Goal: Task Accomplishment & Management: Complete application form

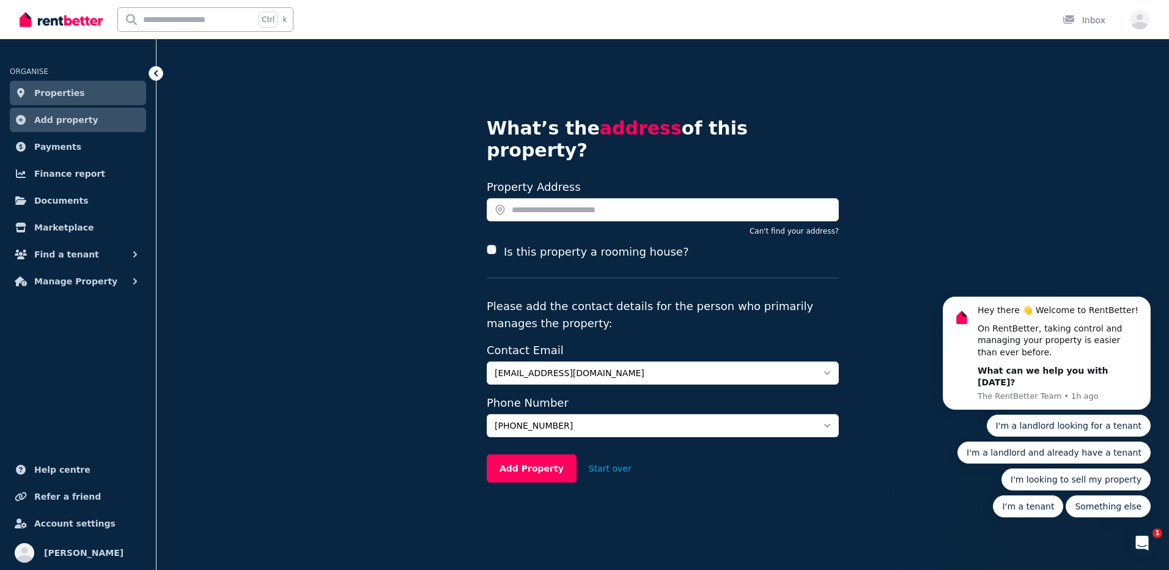
click at [155, 75] on icon at bounding box center [156, 73] width 12 height 12
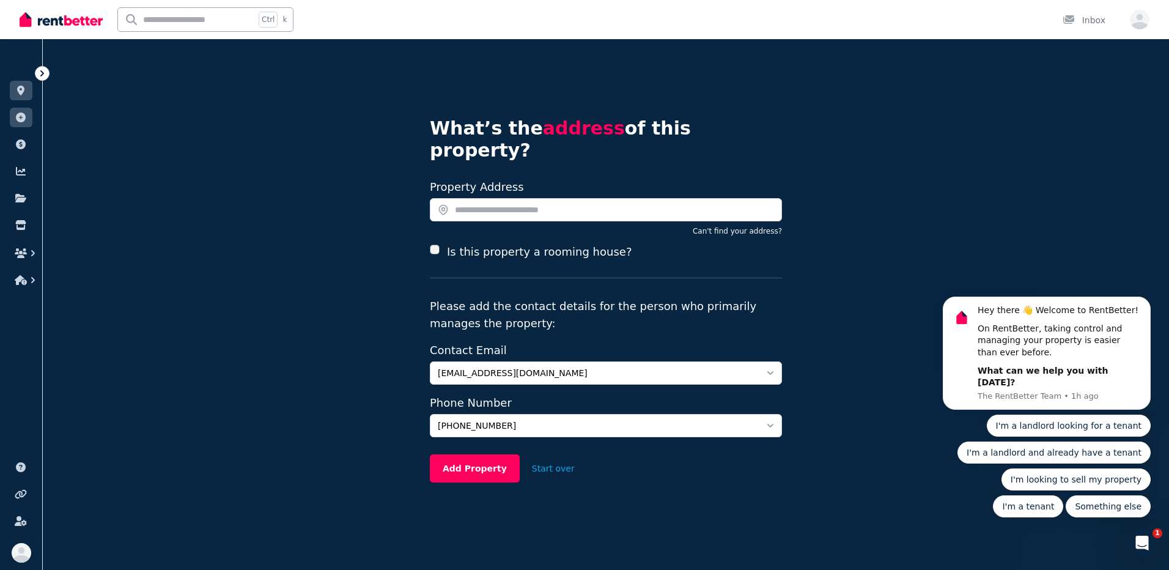
click at [39, 73] on icon at bounding box center [42, 73] width 12 height 12
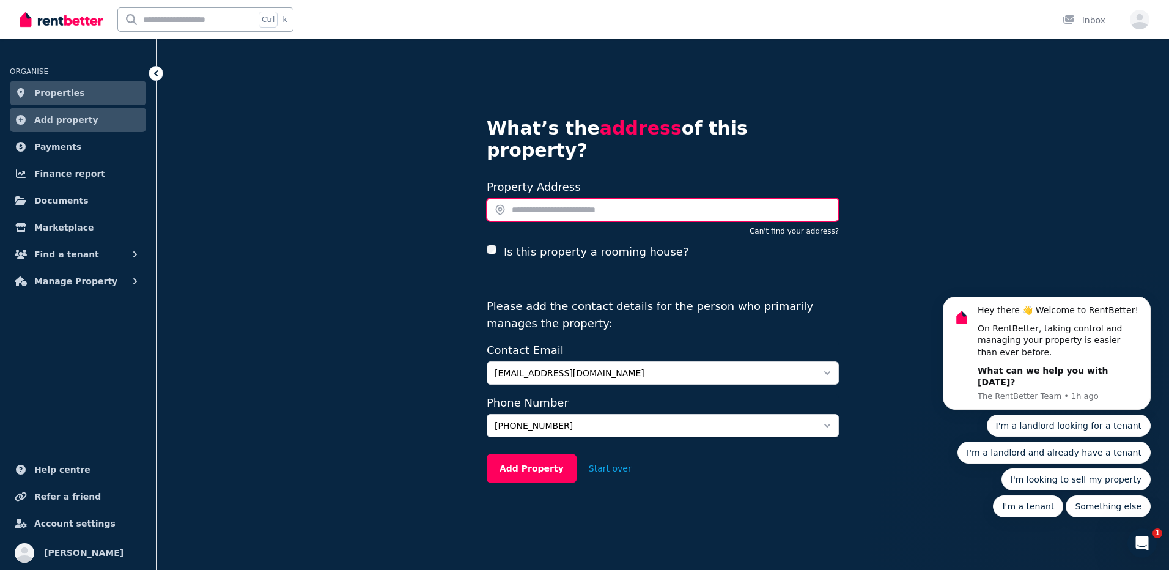
click at [526, 198] on input "text" at bounding box center [663, 209] width 352 height 23
click at [59, 256] on span "Find a tenant" at bounding box center [66, 254] width 65 height 15
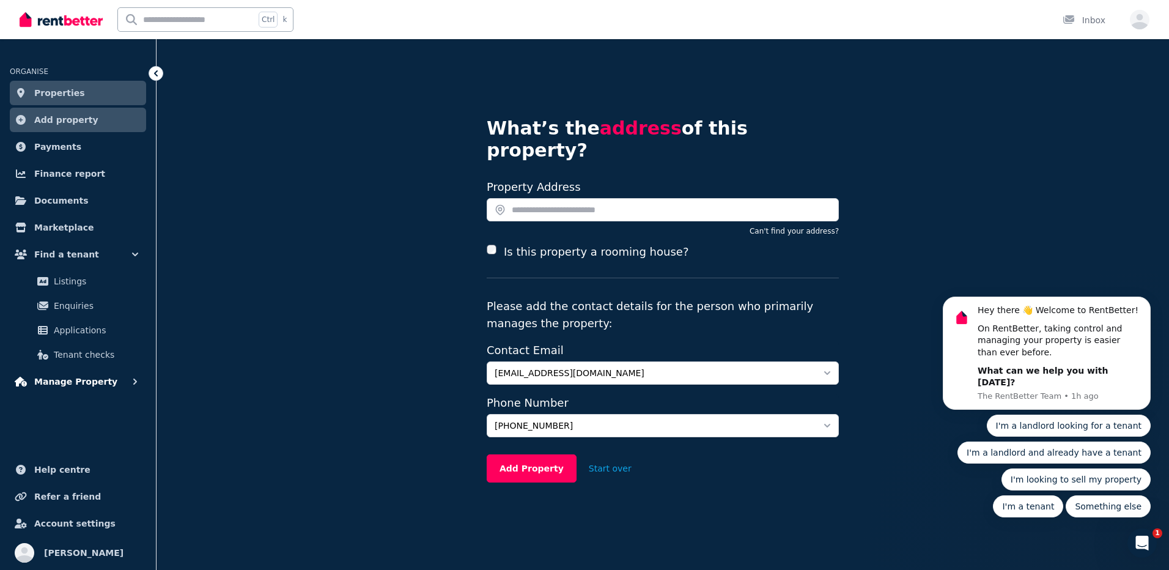
click at [68, 376] on span "Manage Property" at bounding box center [75, 381] width 83 height 15
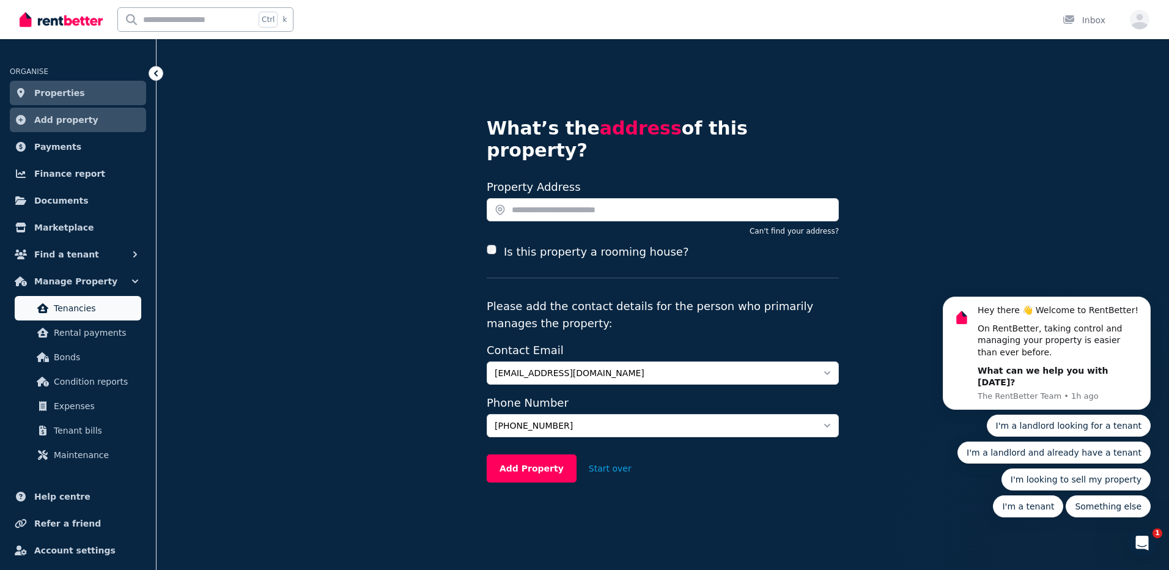
click at [95, 299] on link "Tenancies" at bounding box center [78, 308] width 127 height 24
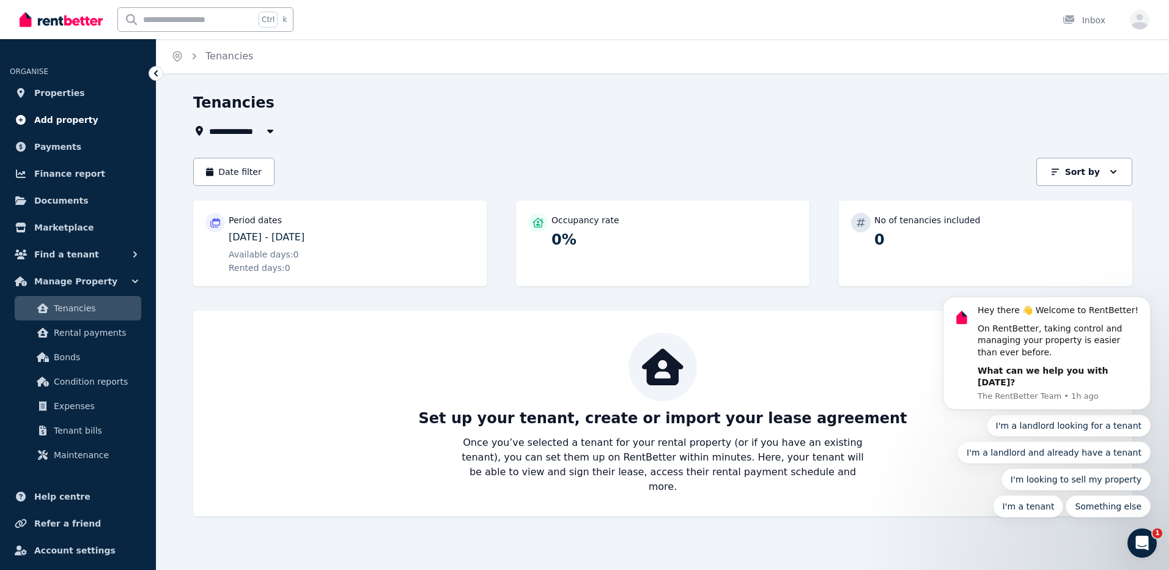
click at [72, 117] on span "Add property" at bounding box center [66, 120] width 64 height 15
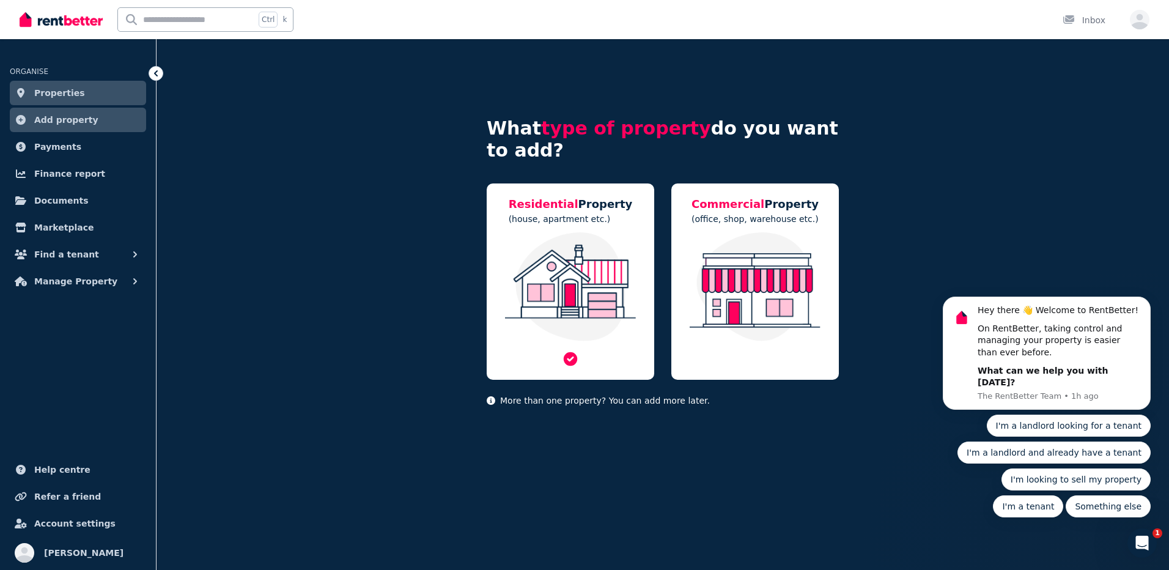
click at [580, 227] on div "Residential Property (house, apartment etc.)" at bounding box center [571, 281] width 168 height 196
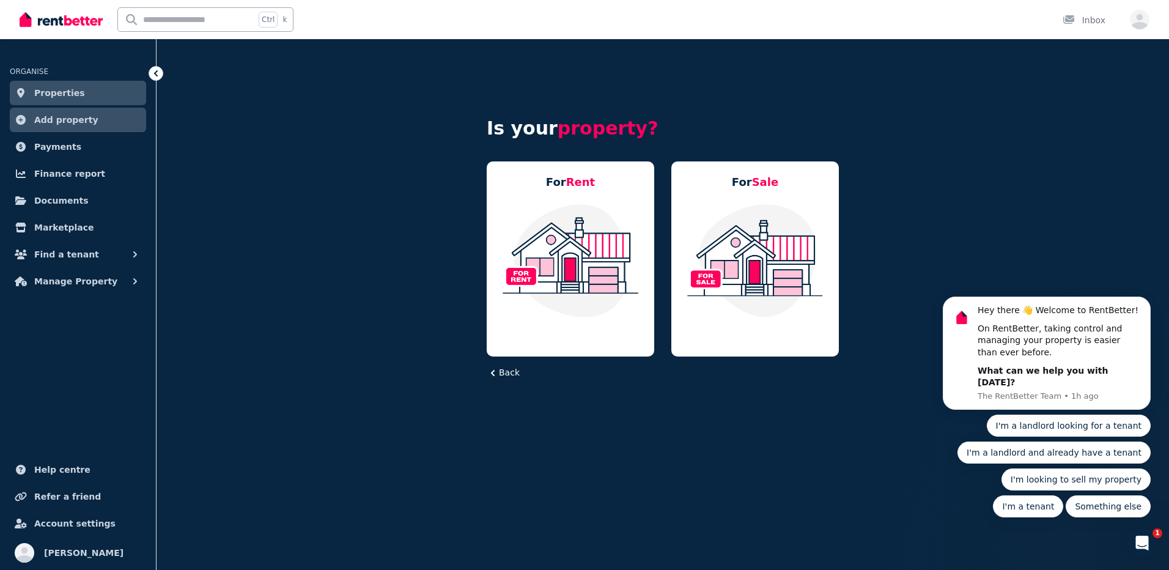
click at [580, 227] on img at bounding box center [570, 260] width 143 height 115
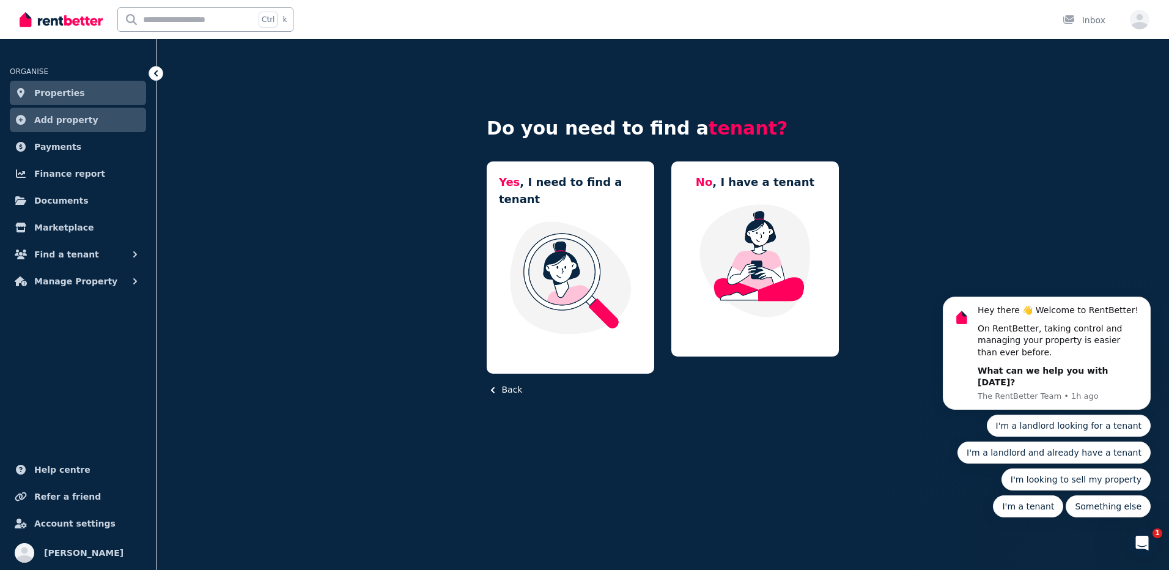
click at [580, 227] on img at bounding box center [570, 277] width 143 height 115
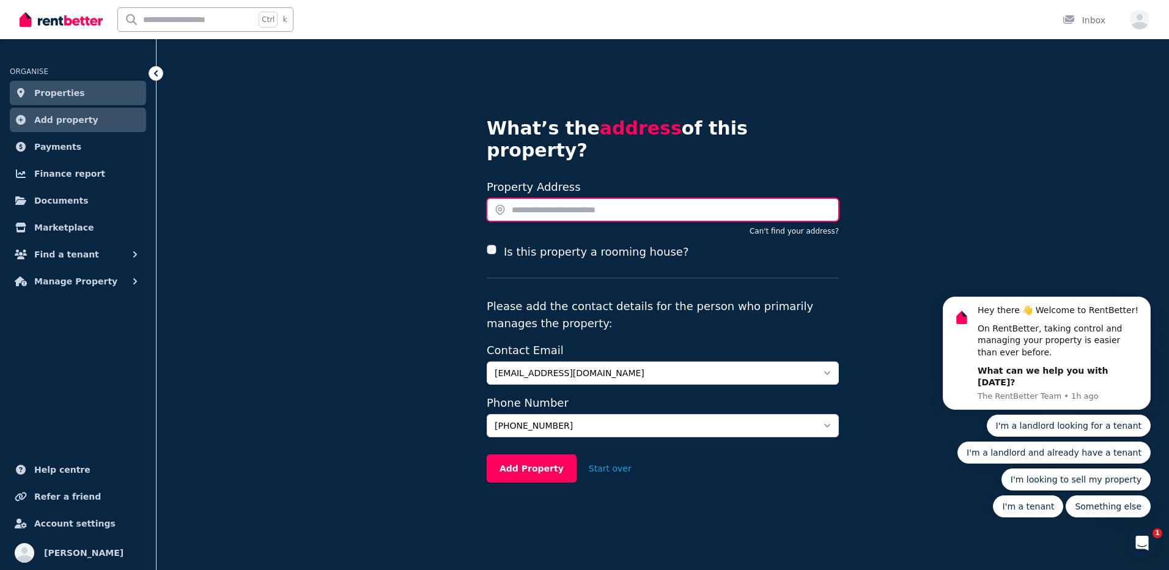
click at [551, 198] on input "text" at bounding box center [663, 209] width 352 height 23
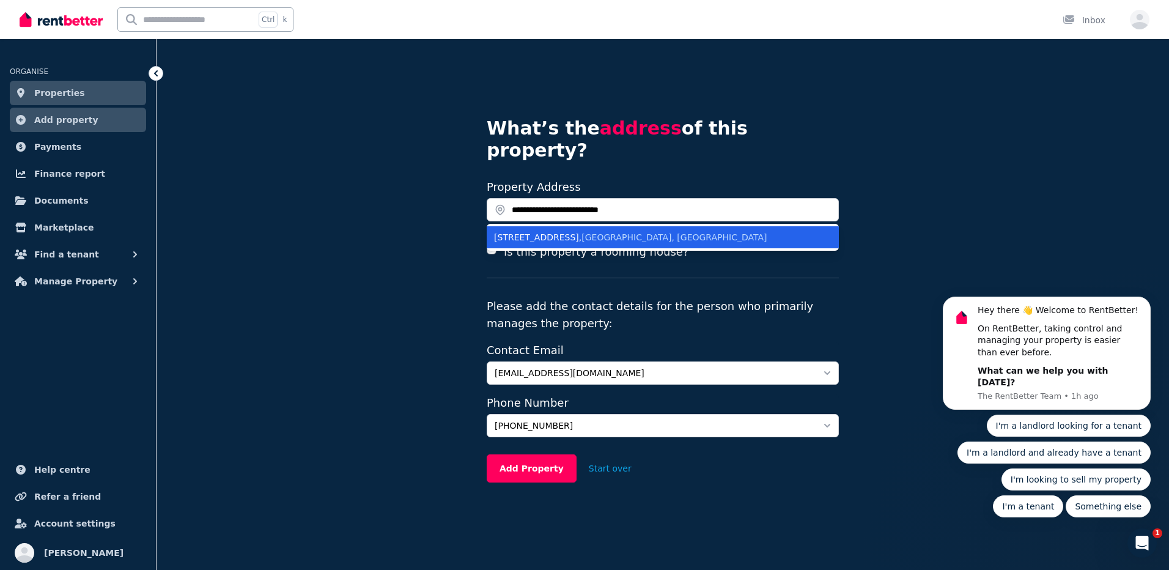
click at [581, 232] on span "North Parramatta NSW, Australia" at bounding box center [673, 237] width 185 height 10
type input "**********"
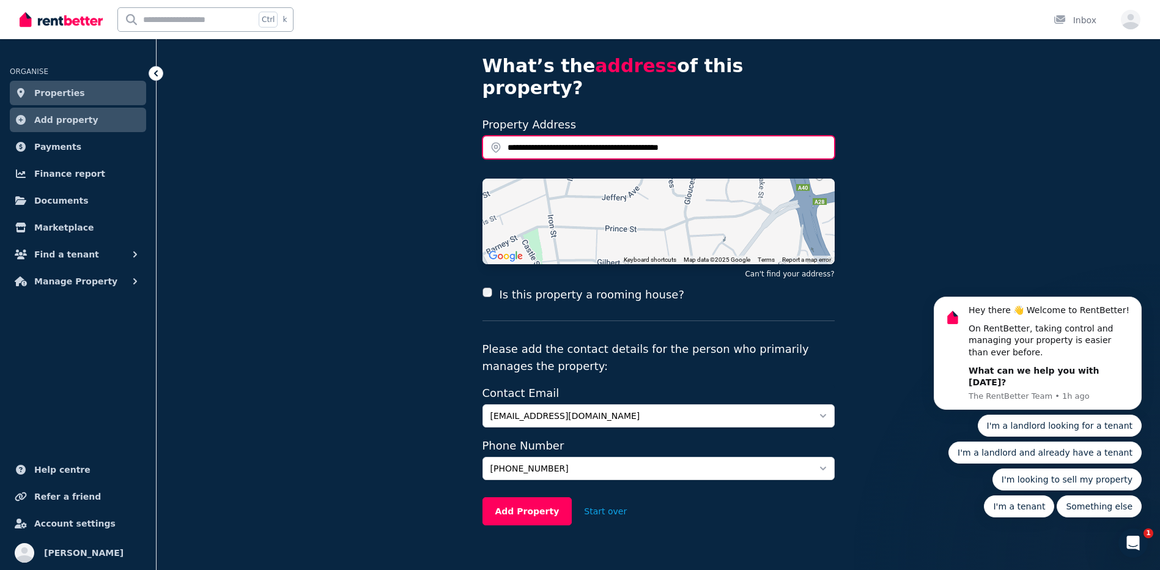
scroll to position [64, 0]
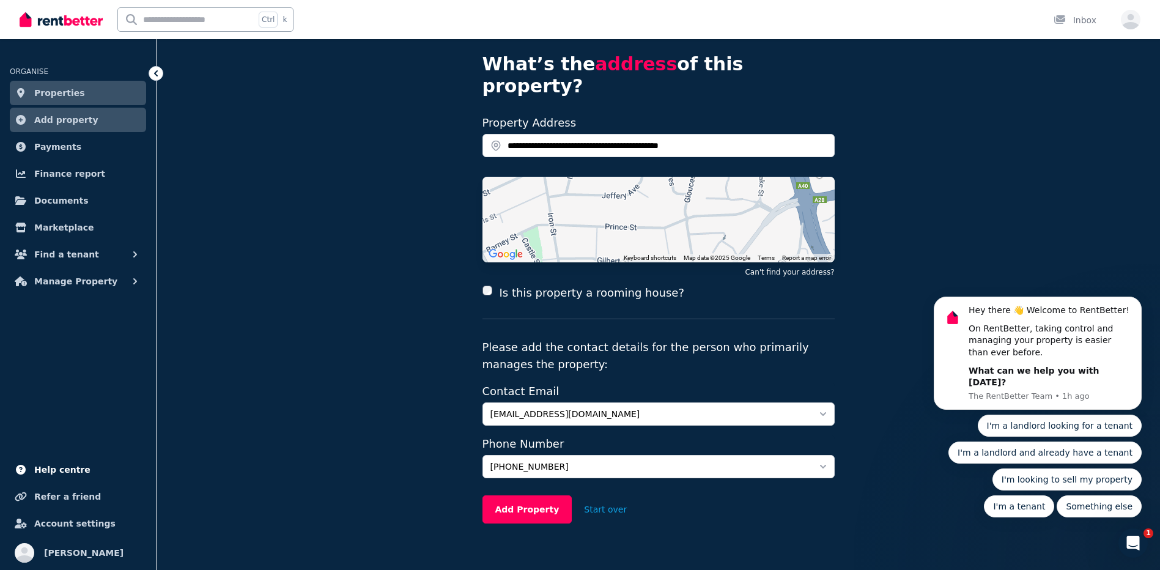
click at [73, 473] on span "Help centre" at bounding box center [62, 469] width 56 height 15
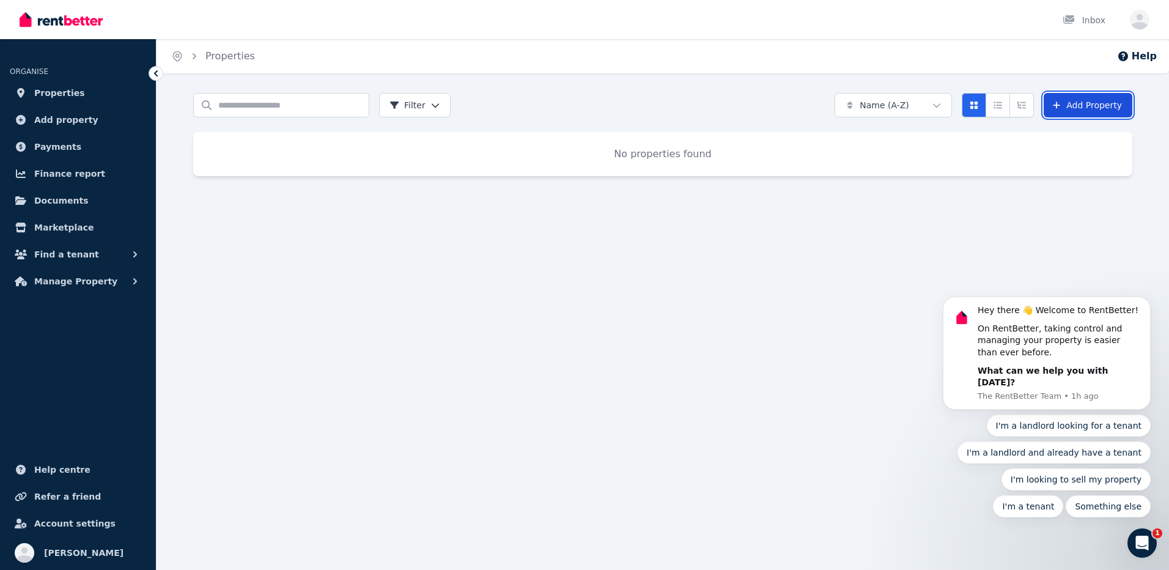
click at [1094, 113] on link "Add Property" at bounding box center [1088, 105] width 89 height 24
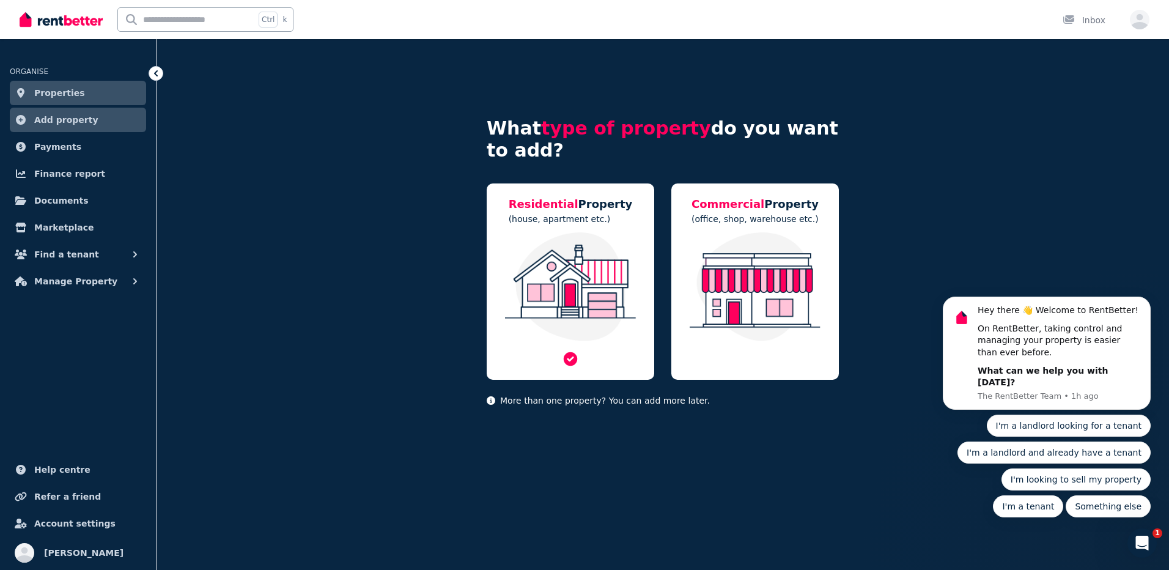
click at [595, 266] on img at bounding box center [570, 286] width 143 height 109
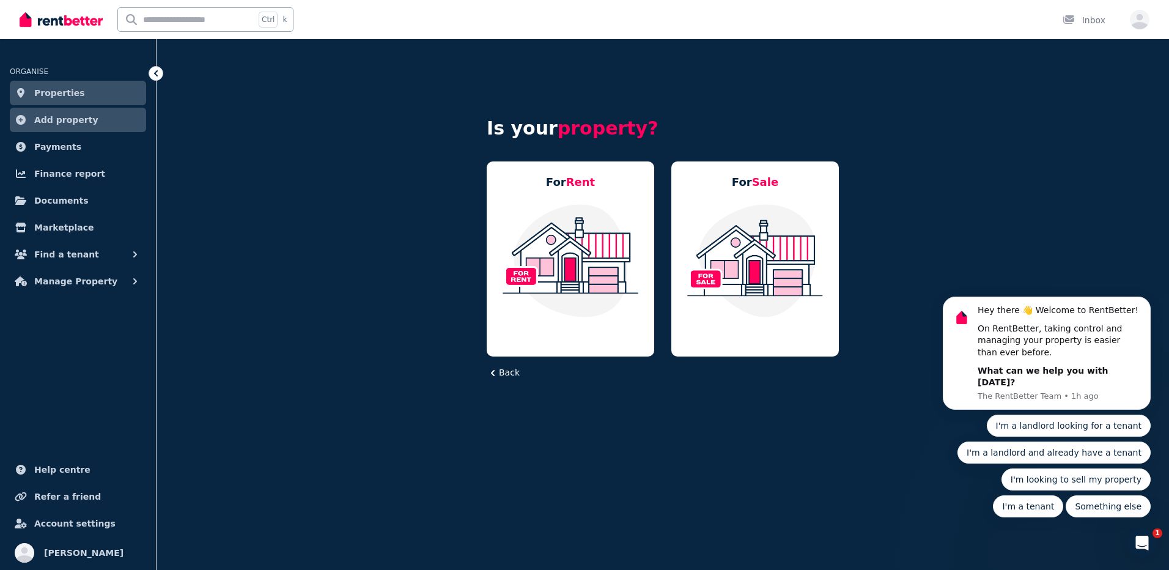
click at [595, 266] on img at bounding box center [570, 260] width 143 height 115
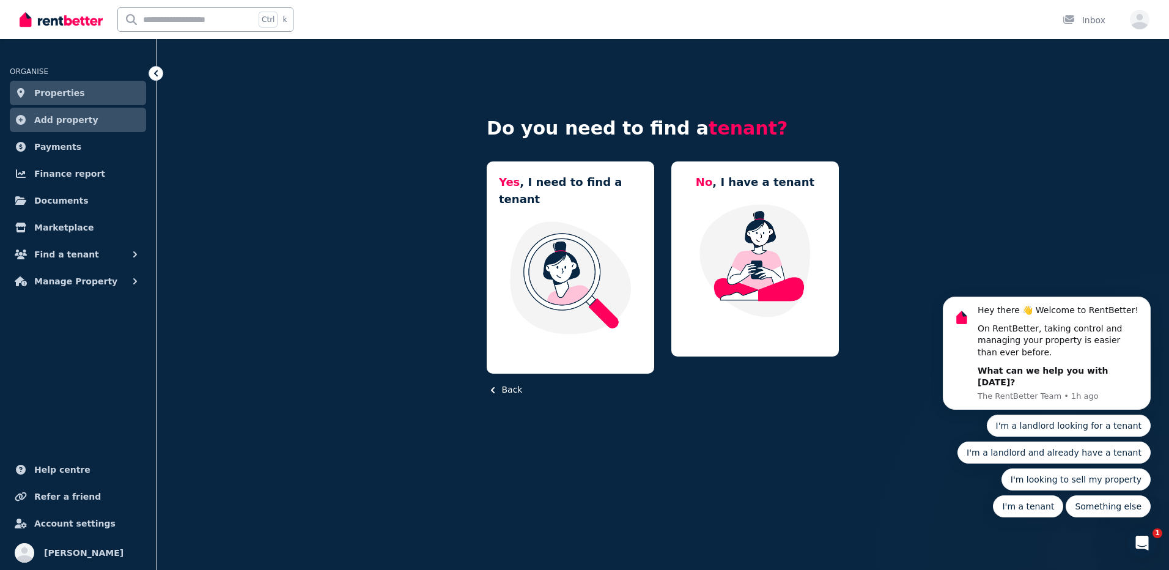
click at [595, 266] on img at bounding box center [570, 277] width 143 height 115
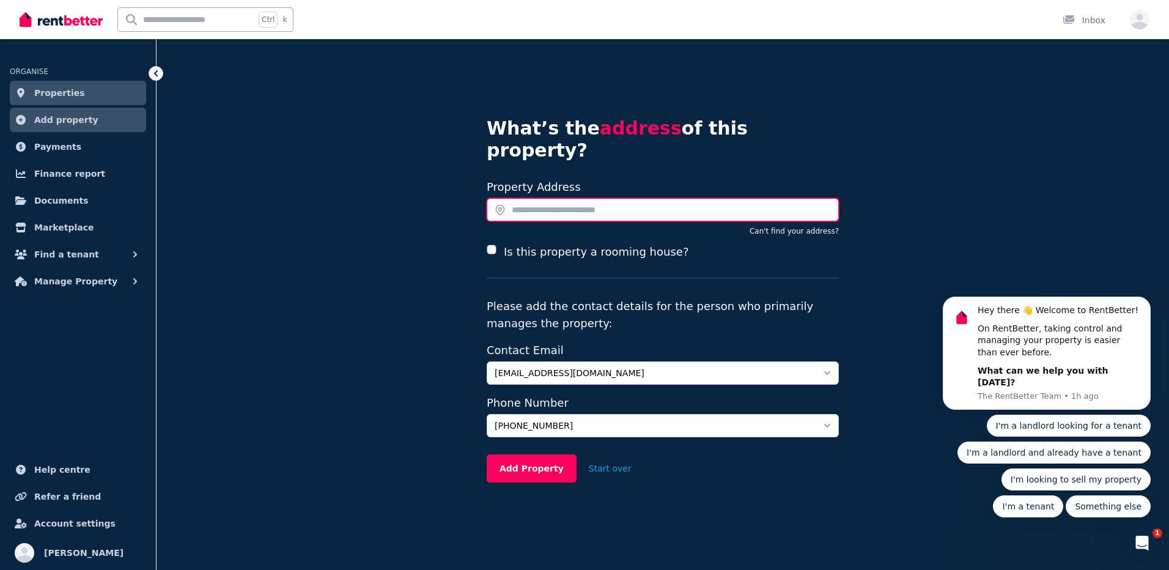
click at [597, 198] on input "text" at bounding box center [663, 209] width 352 height 23
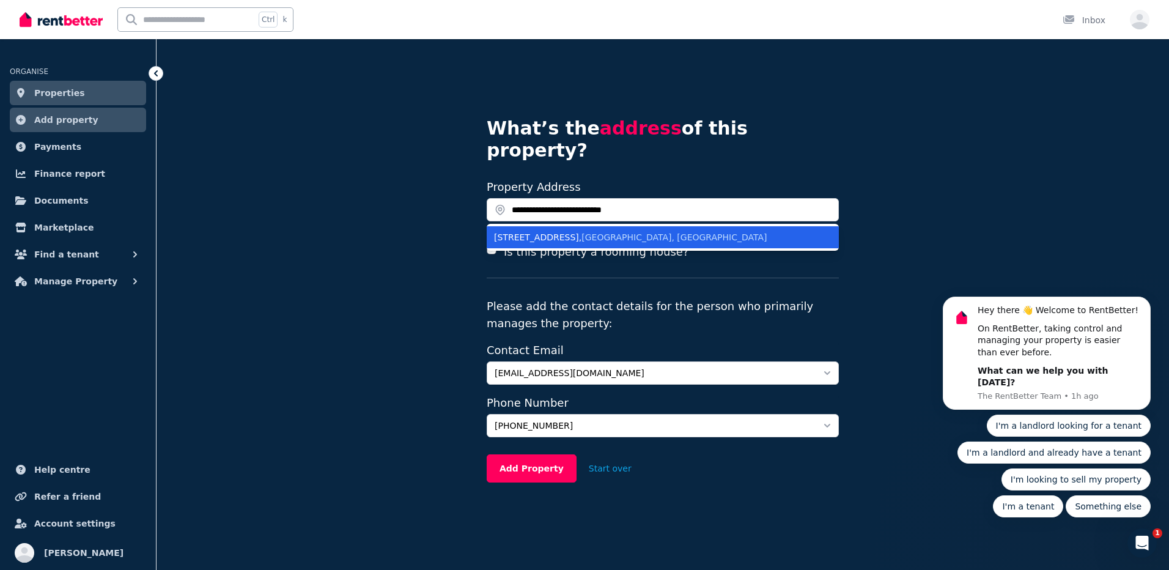
click at [596, 232] on span "North Parramatta NSW, Australia" at bounding box center [673, 237] width 185 height 10
type input "**********"
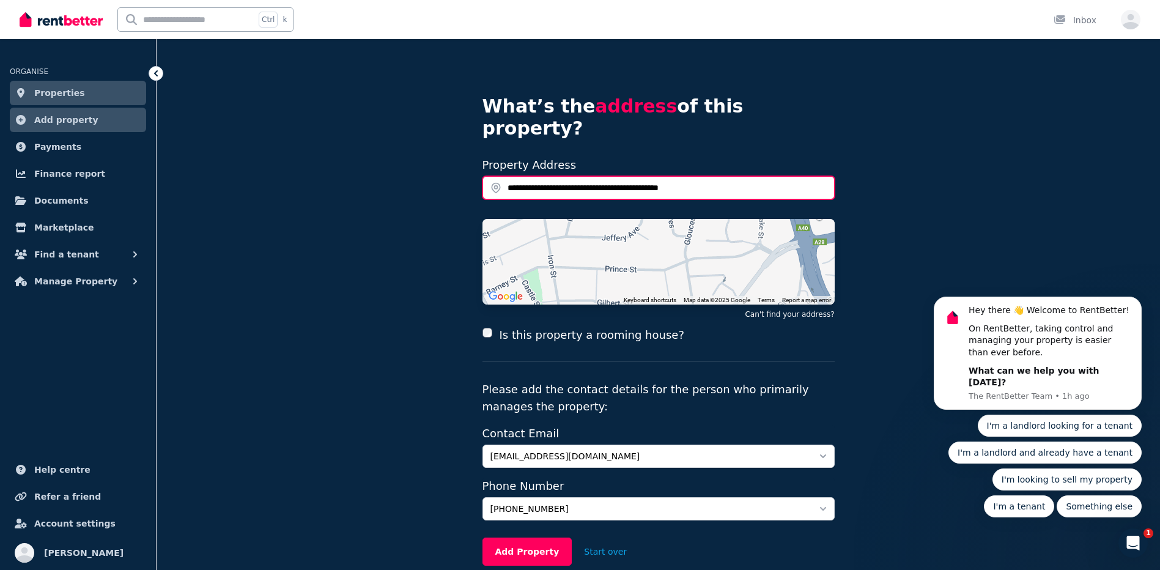
scroll to position [64, 0]
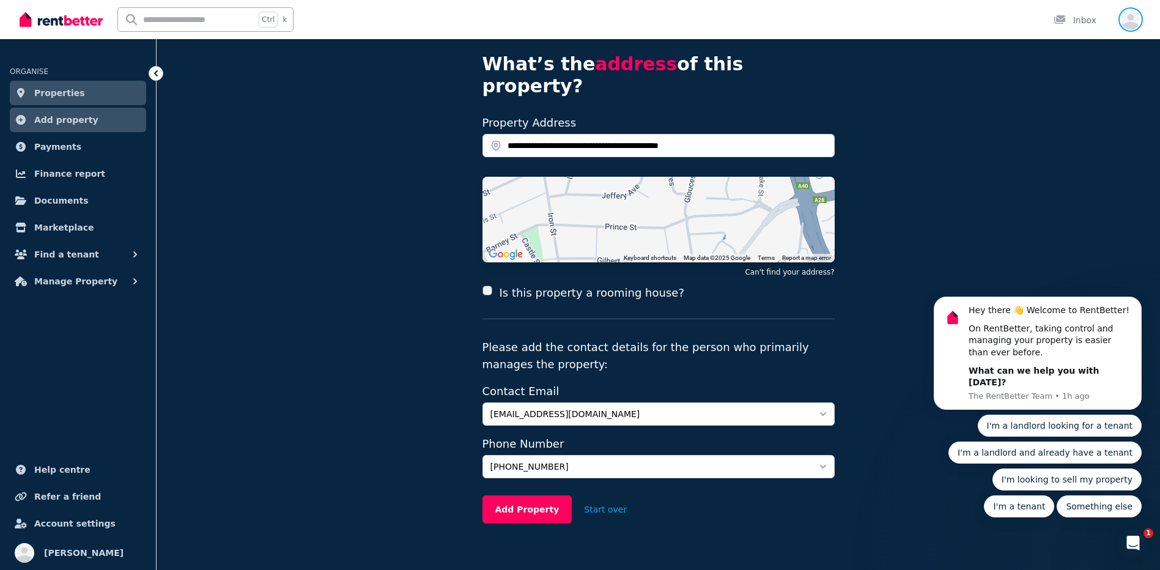
click at [1126, 26] on icon "button" at bounding box center [1131, 21] width 20 height 15
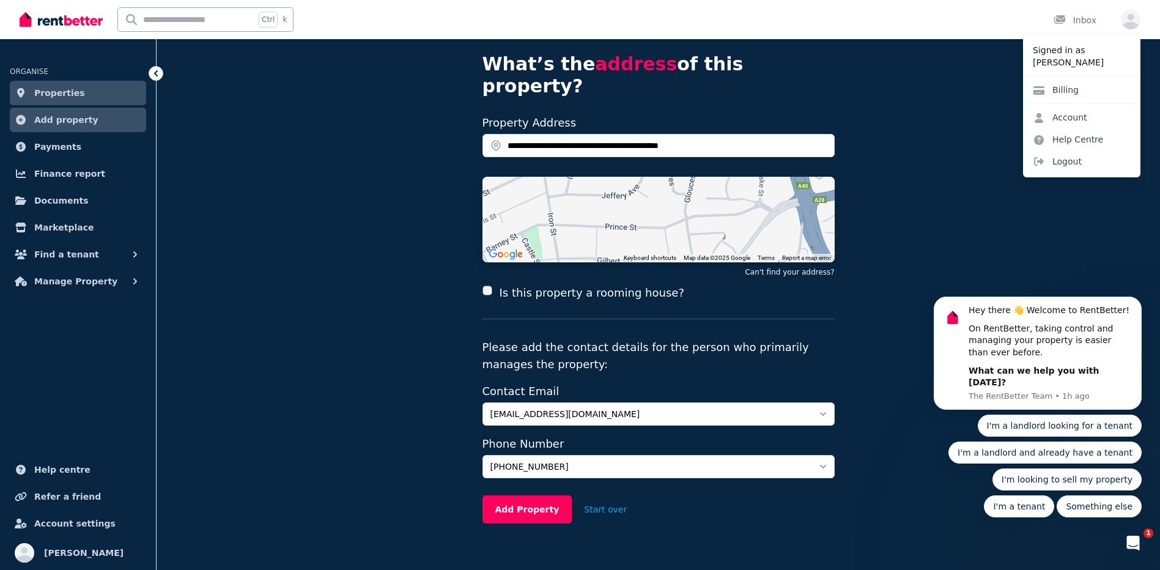
click at [715, 495] on div "Add Property Start over" at bounding box center [658, 509] width 352 height 28
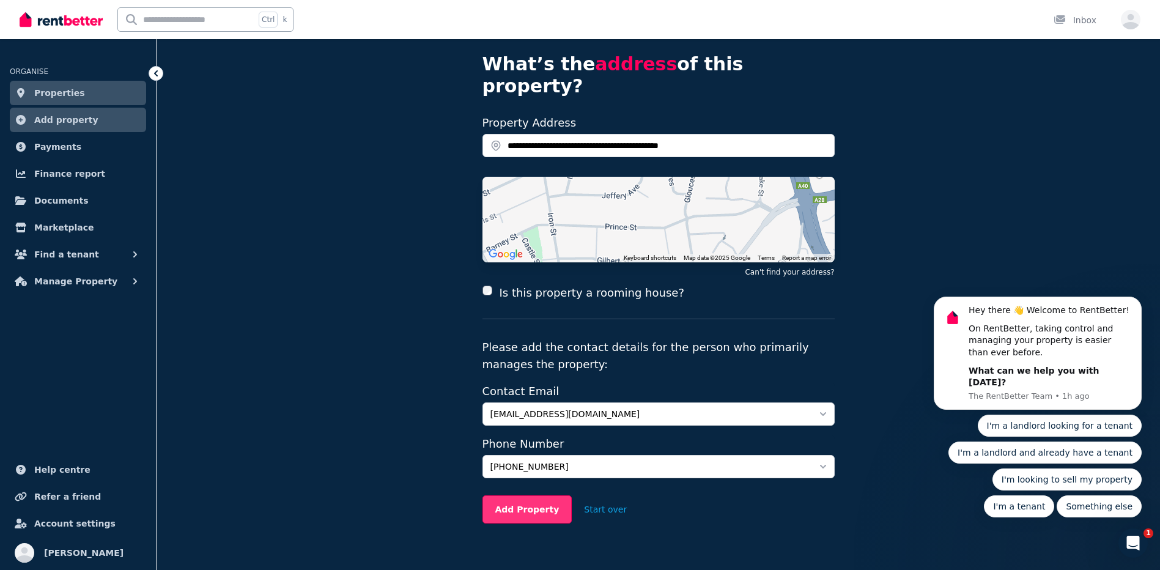
click at [525, 495] on button "Add Property" at bounding box center [527, 509] width 90 height 28
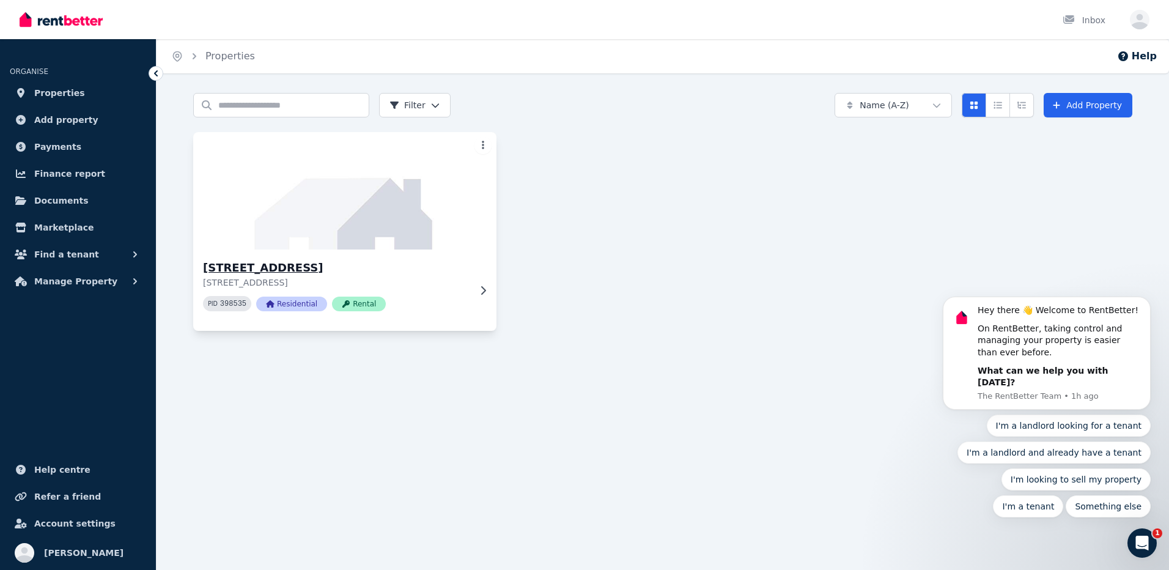
click at [331, 210] on img at bounding box center [345, 191] width 319 height 124
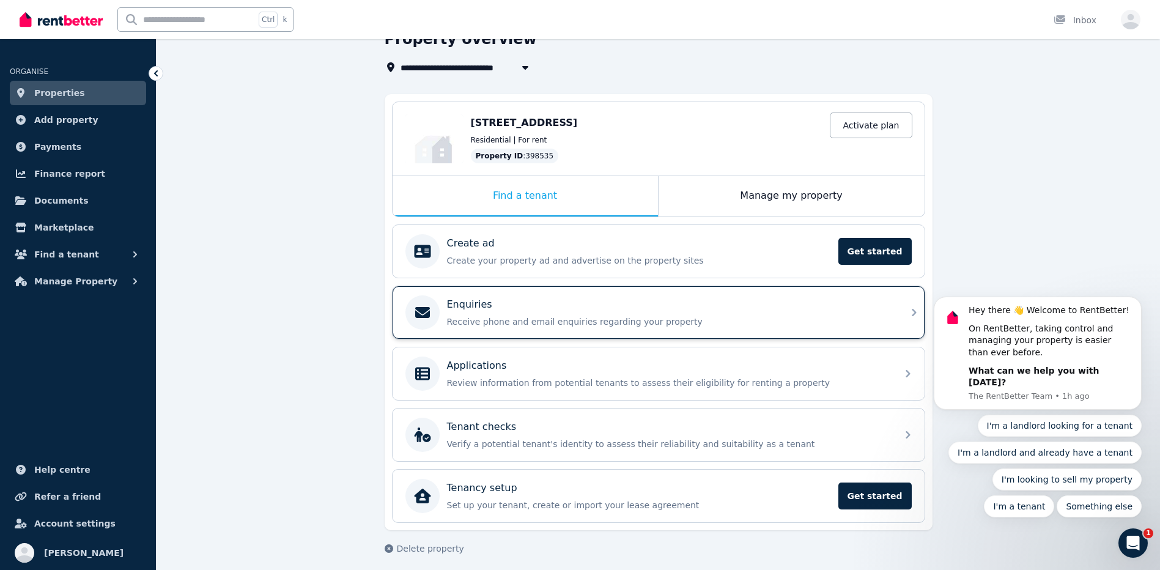
scroll to position [70, 0]
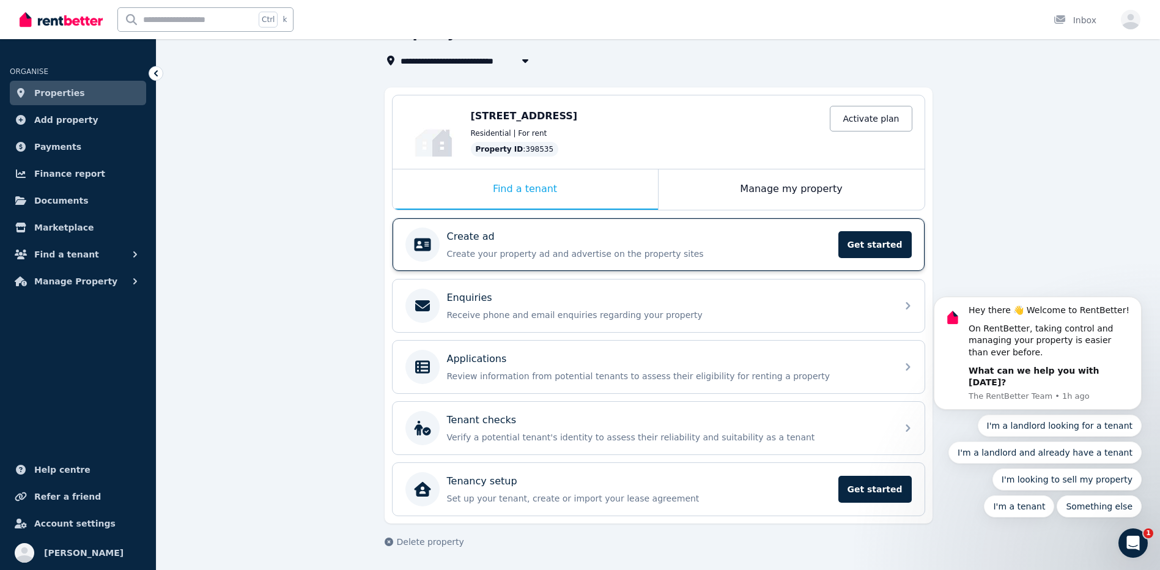
click at [623, 246] on div "Create ad Create your property ad and advertise on the property sites Get start…" at bounding box center [639, 244] width 384 height 31
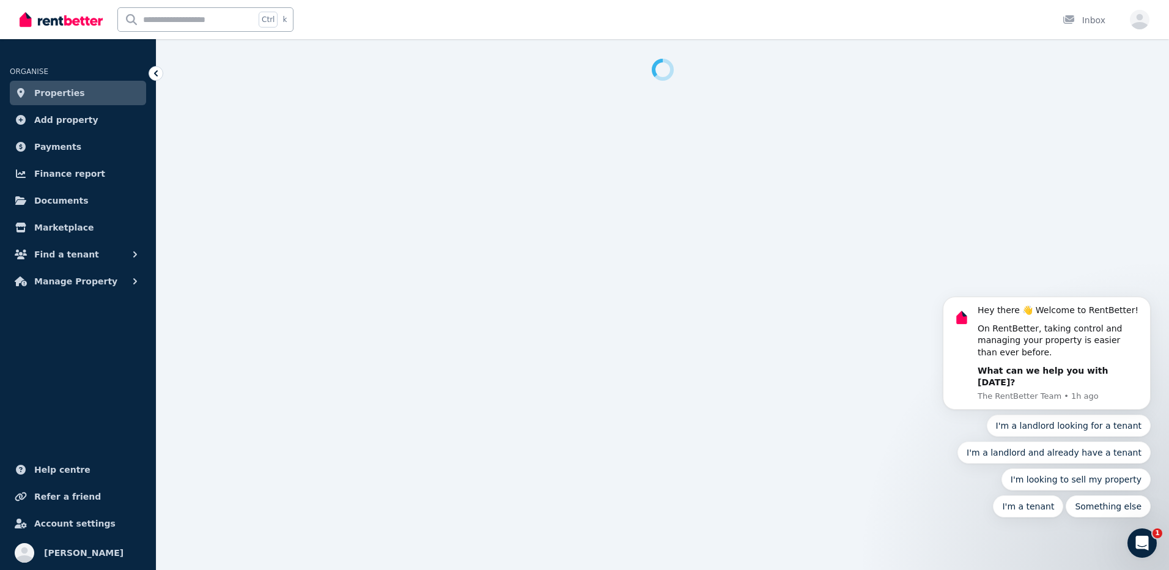
select select "***"
select select "**********"
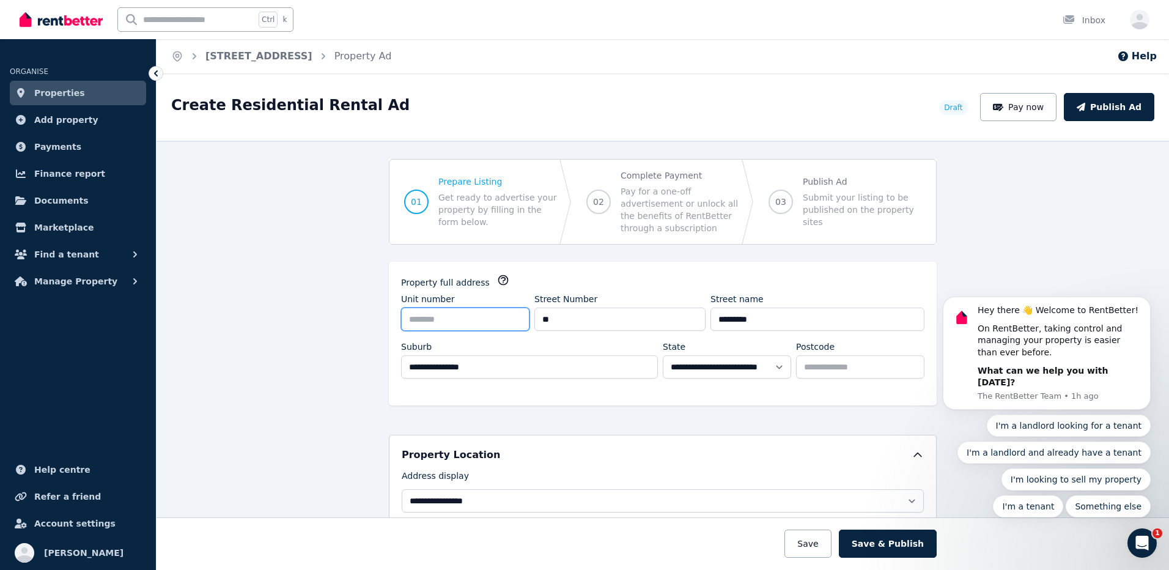
click at [468, 320] on input "Unit number" at bounding box center [465, 319] width 128 height 23
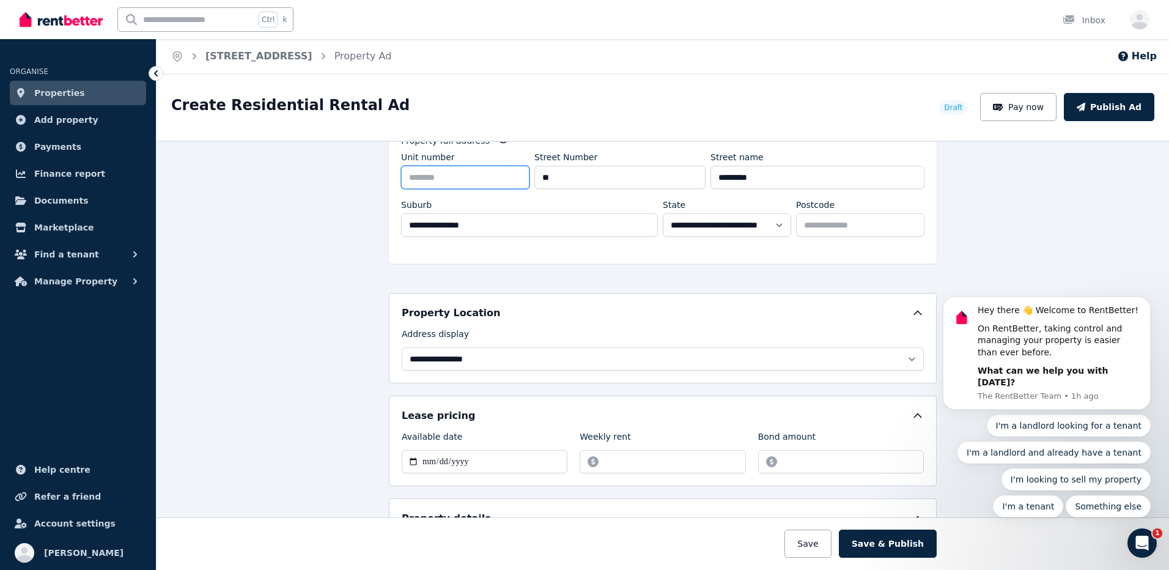
scroll to position [183, 0]
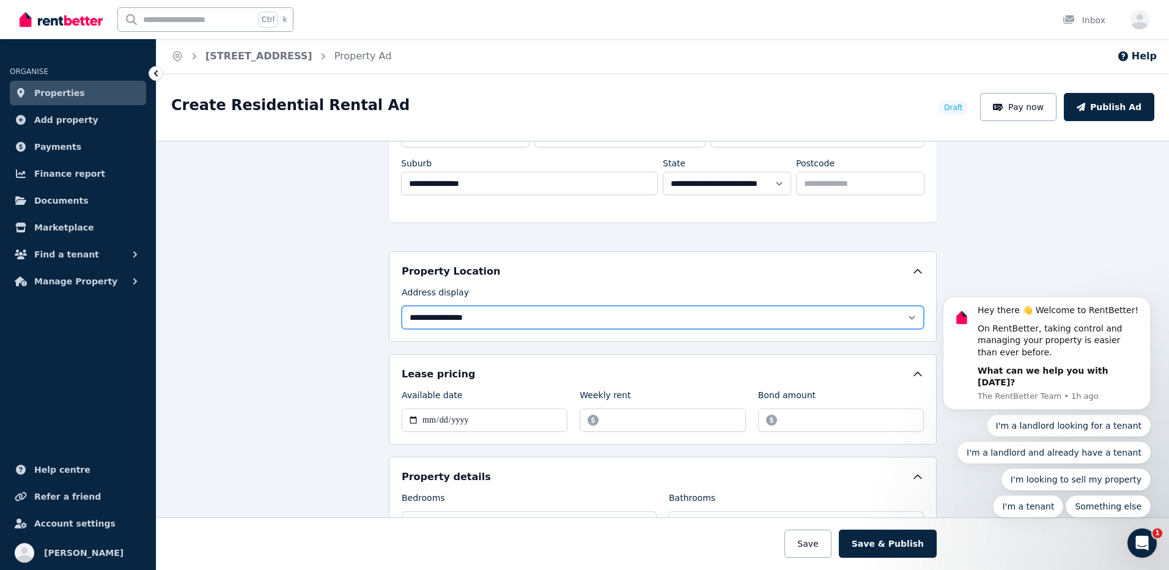
click at [509, 314] on select "**********" at bounding box center [663, 317] width 522 height 23
click at [514, 320] on select "**********" at bounding box center [663, 317] width 522 height 23
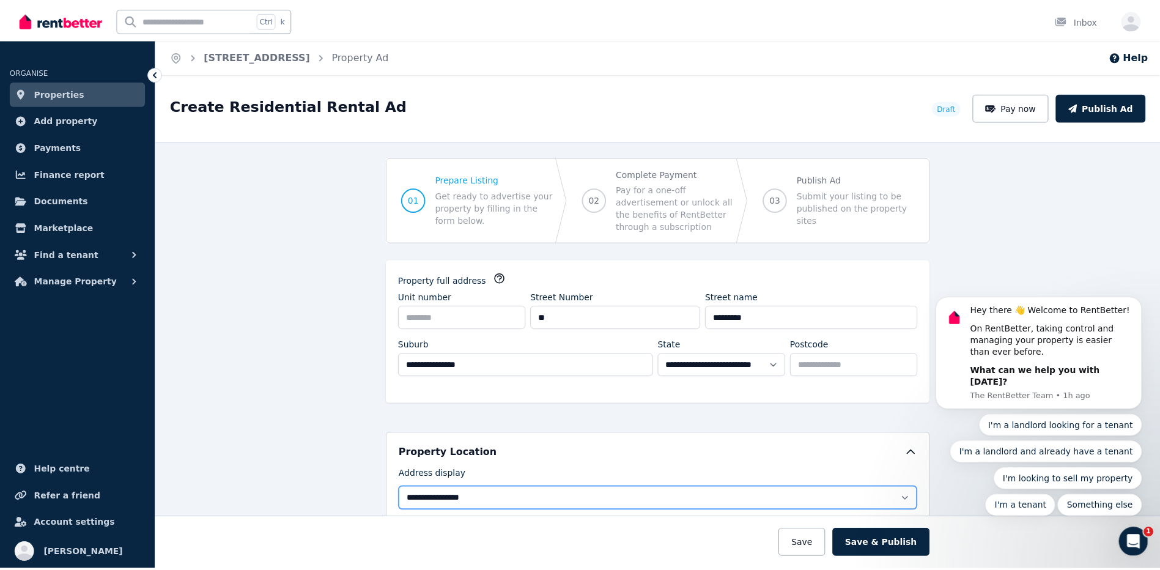
scroll to position [0, 0]
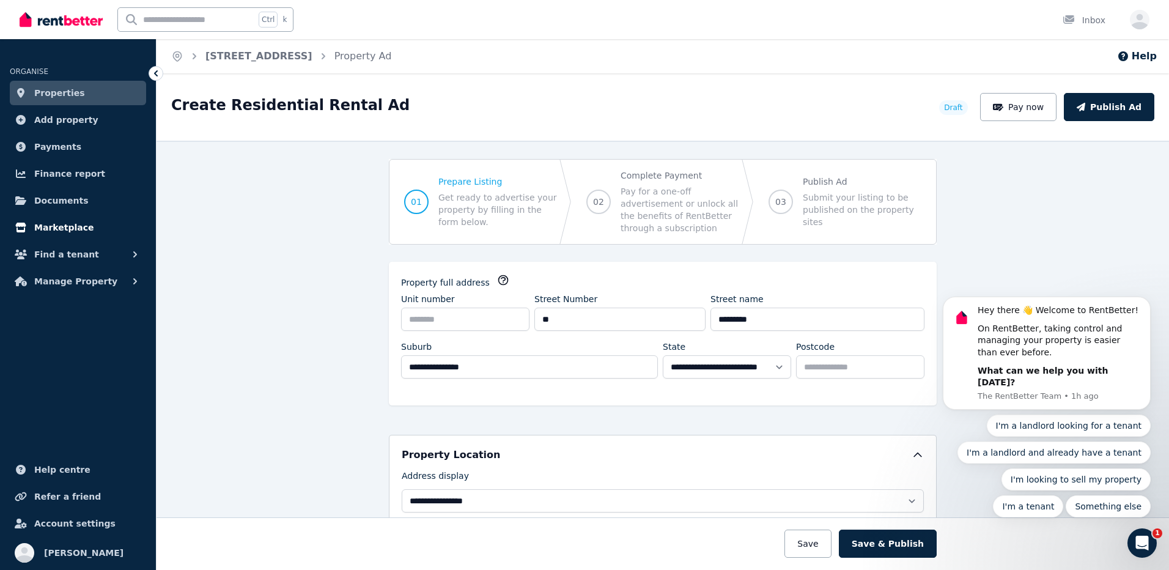
click at [59, 217] on link "Marketplace" at bounding box center [78, 227] width 136 height 24
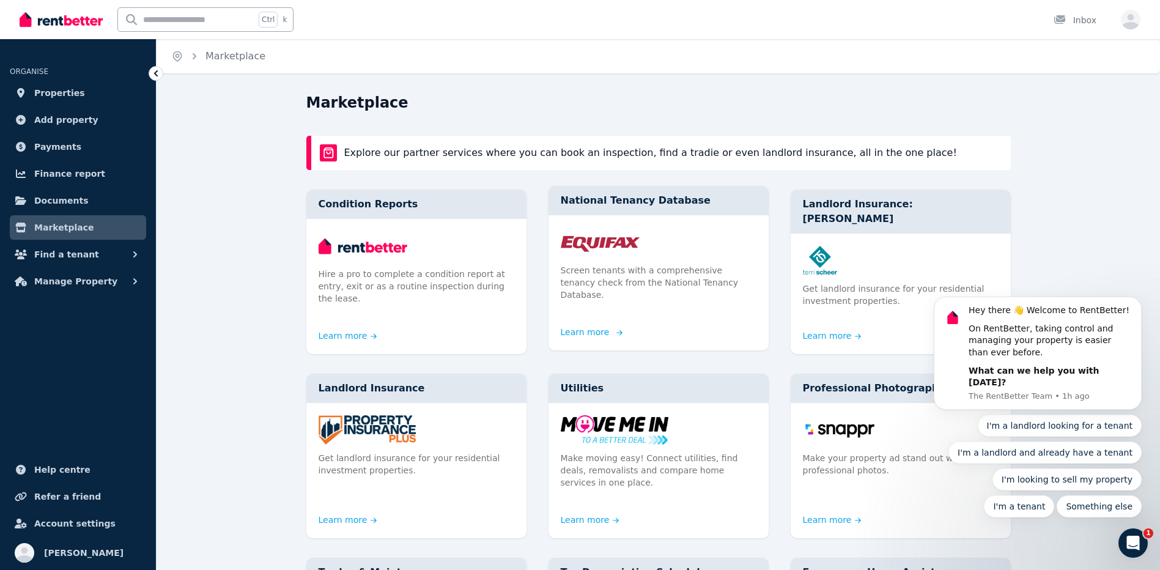
click at [602, 270] on p "Screen tenants with a comprehensive tenancy check from the National Tenancy Dat…" at bounding box center [659, 282] width 196 height 37
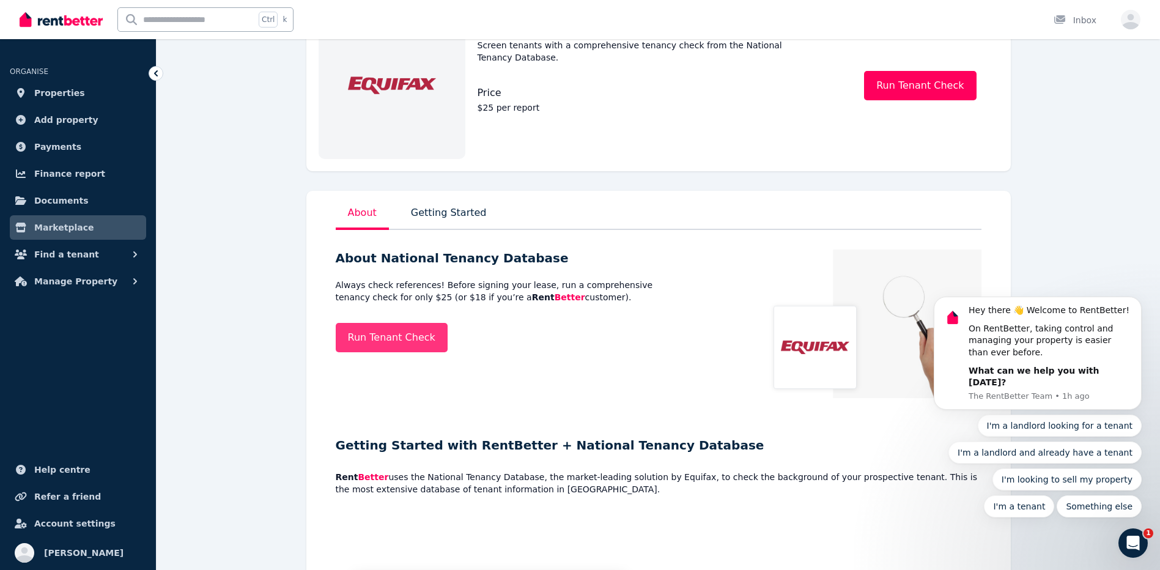
scroll to position [122, 0]
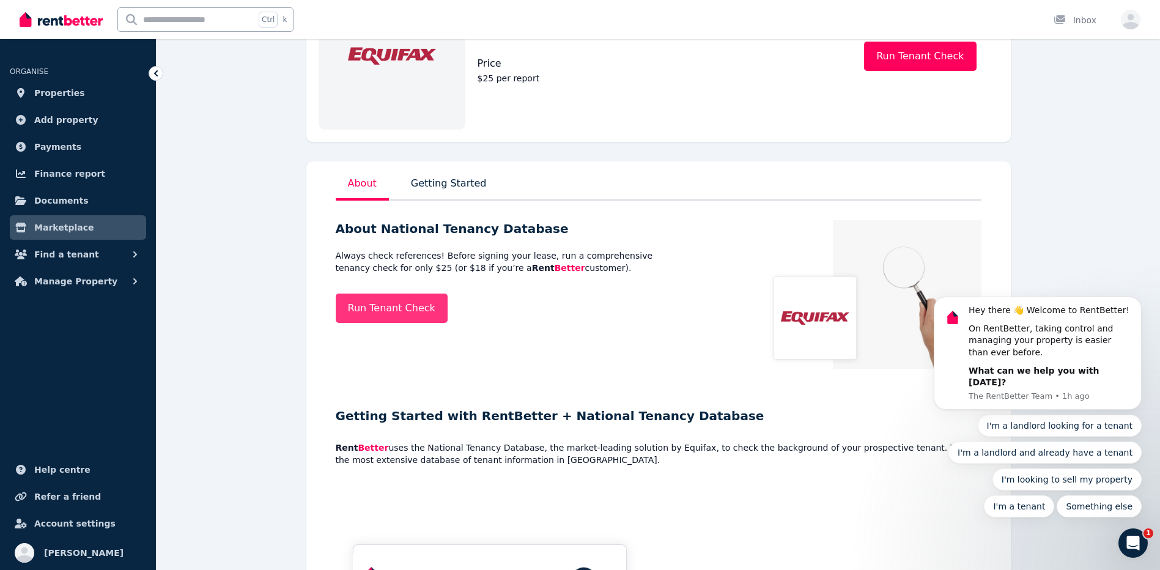
click at [384, 308] on link "Run Tenant Check" at bounding box center [392, 307] width 112 height 29
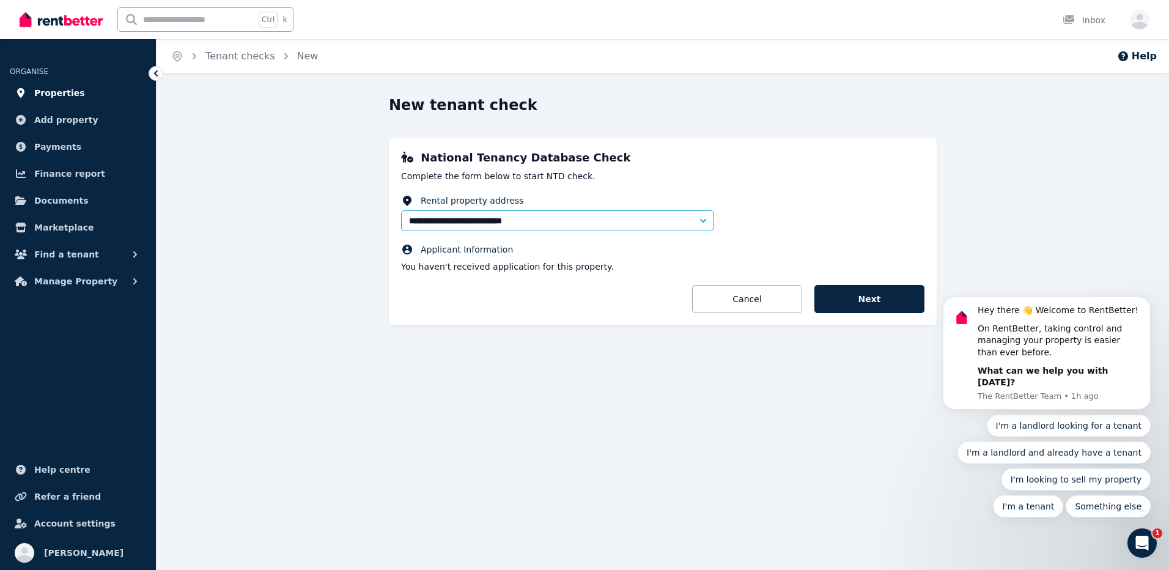
click at [44, 95] on span "Properties" at bounding box center [59, 93] width 51 height 15
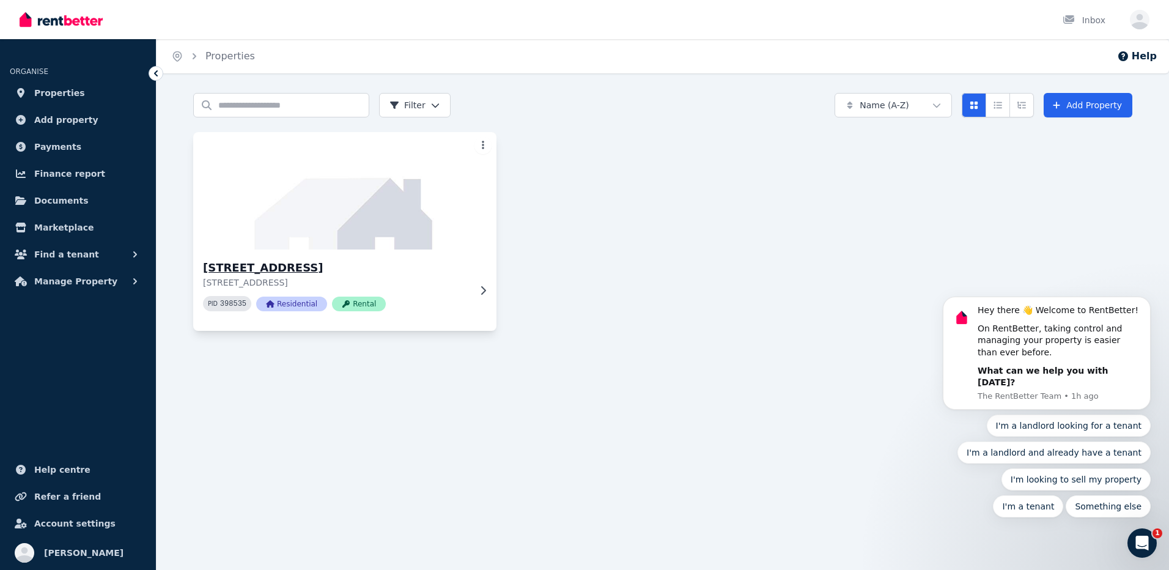
click at [487, 287] on icon at bounding box center [483, 291] width 12 height 10
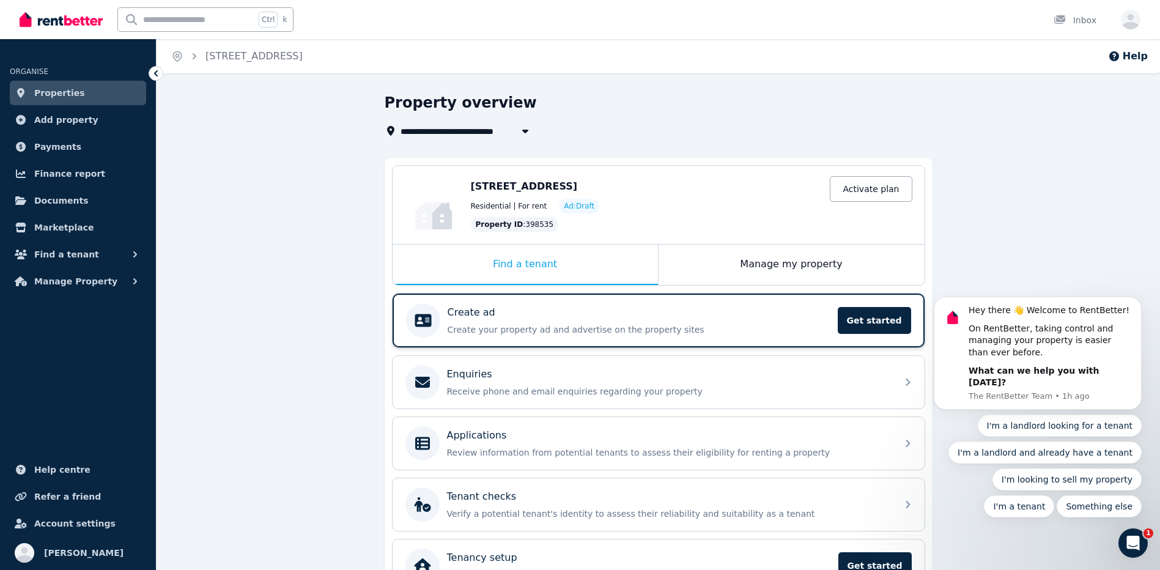
click at [500, 311] on div "Create ad" at bounding box center [639, 312] width 383 height 15
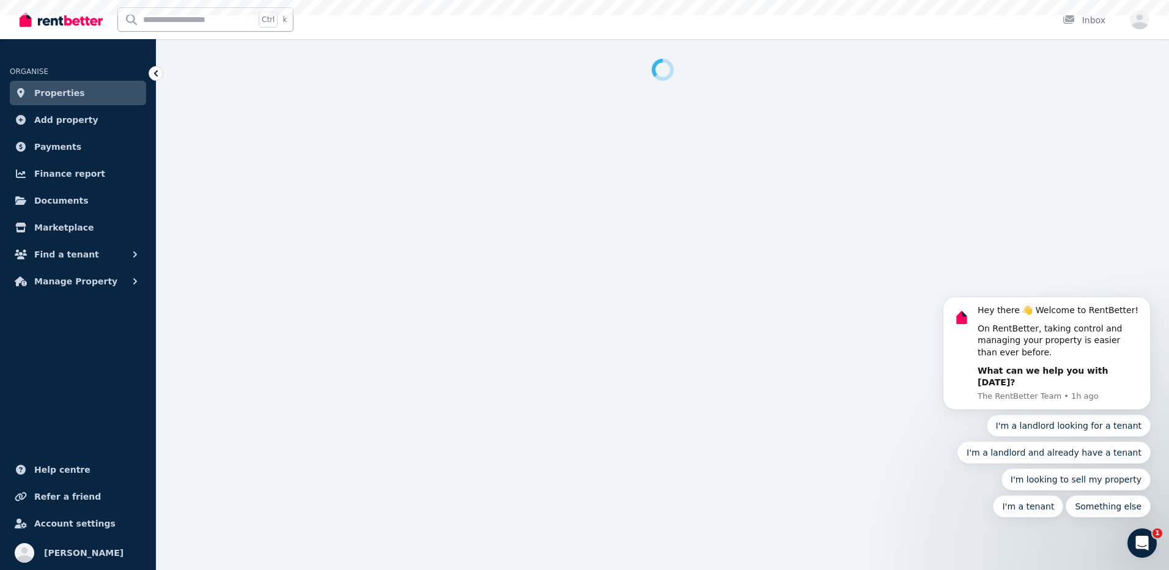
select select "***"
select select "**********"
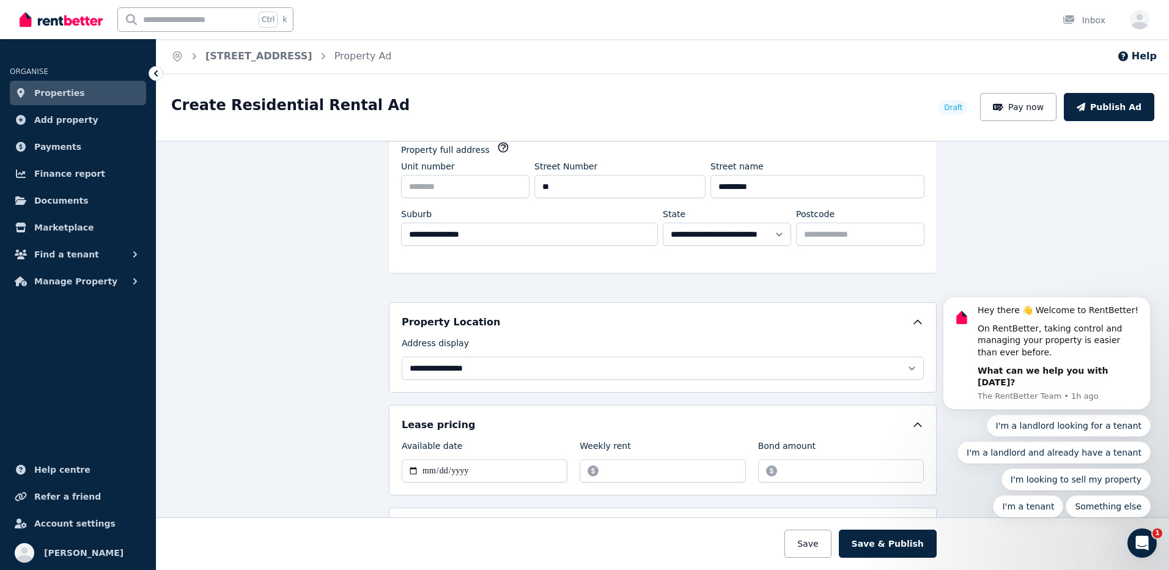
scroll to position [306, 0]
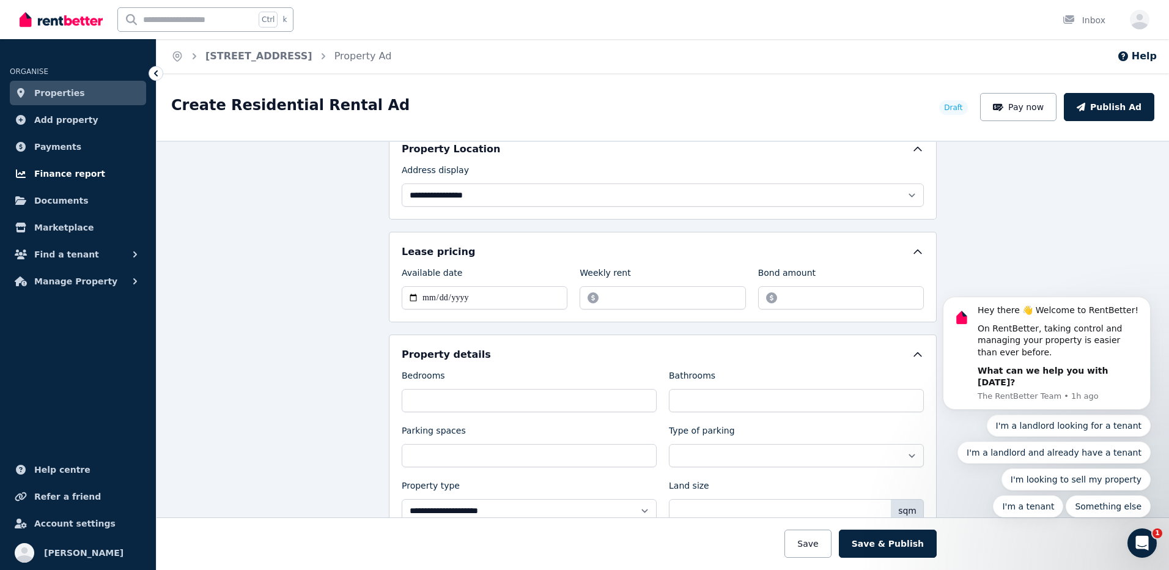
click at [82, 171] on span "Finance report" at bounding box center [69, 173] width 71 height 15
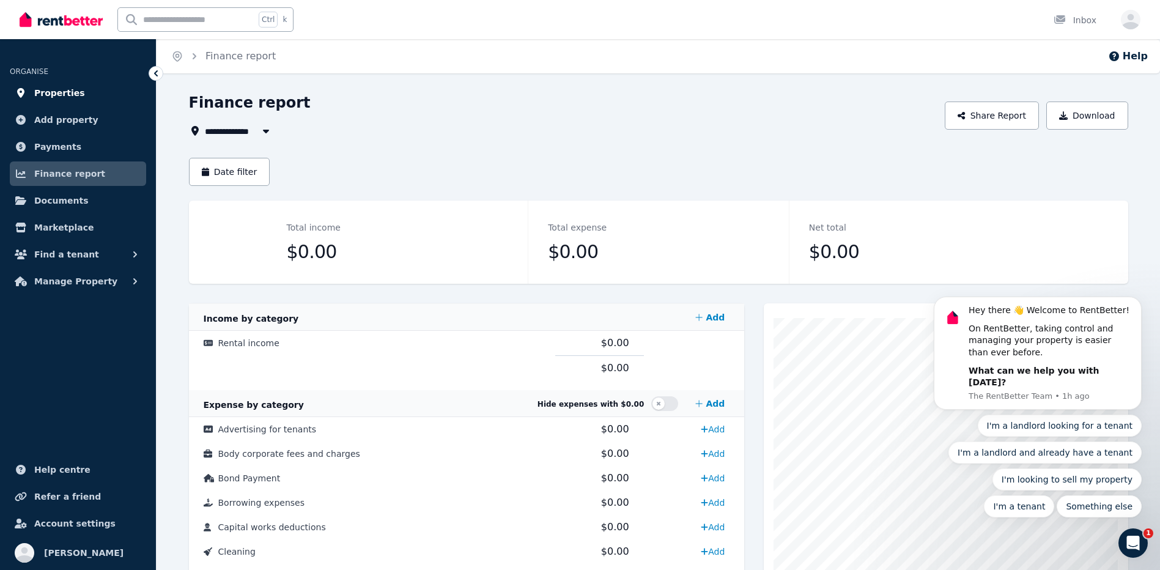
click at [65, 98] on span "Properties" at bounding box center [59, 93] width 51 height 15
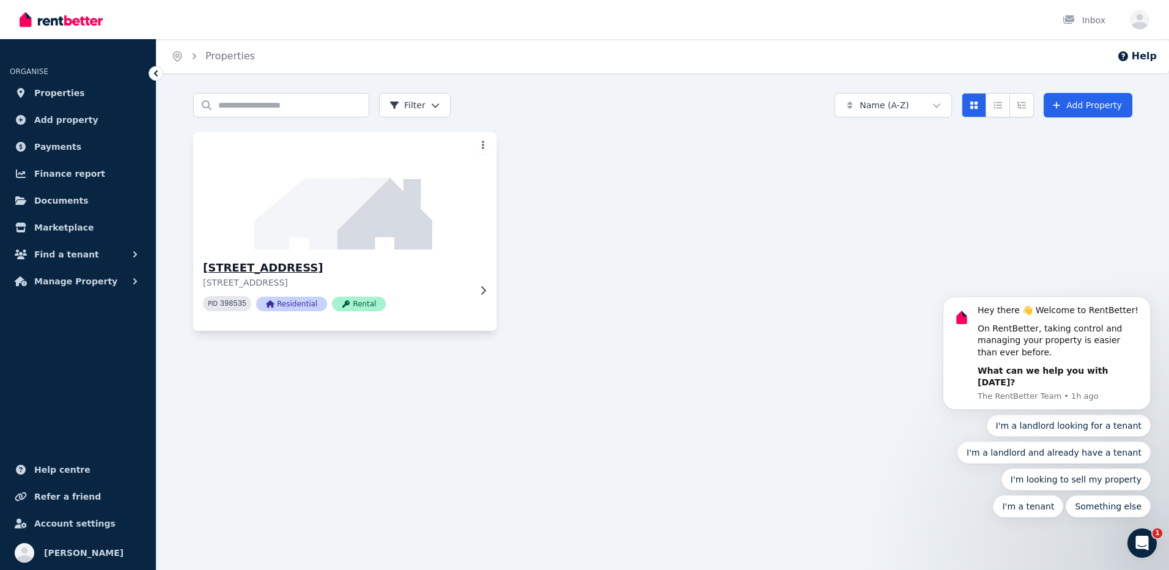
click at [399, 259] on h3 "[STREET_ADDRESS]" at bounding box center [336, 267] width 267 height 17
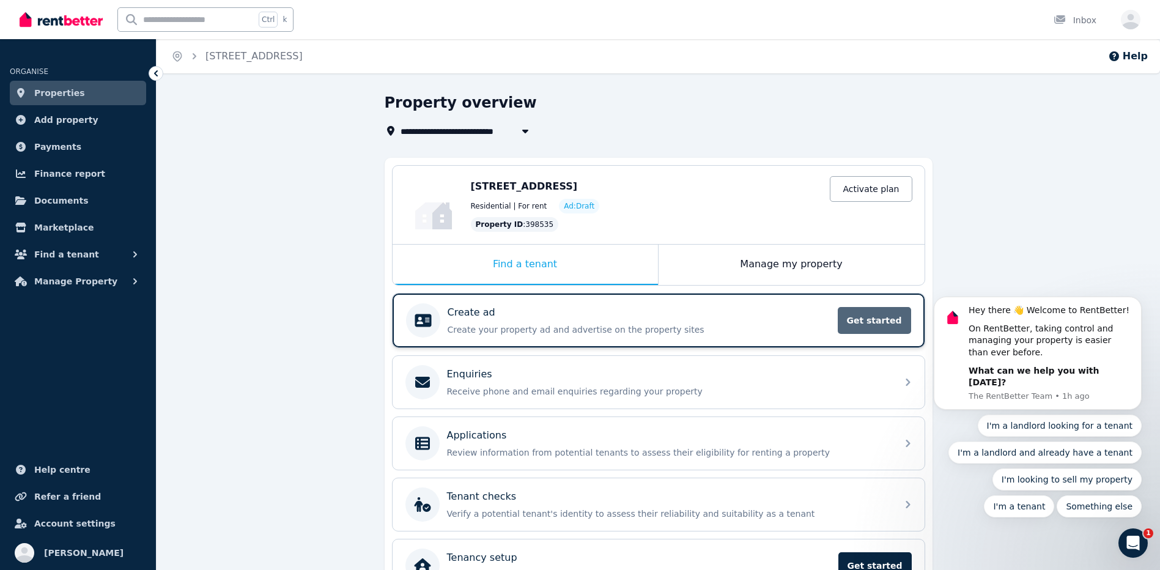
click at [882, 309] on span "Get started" at bounding box center [874, 320] width 73 height 27
select select "***"
select select "**********"
